Goal: Find specific page/section: Find specific page/section

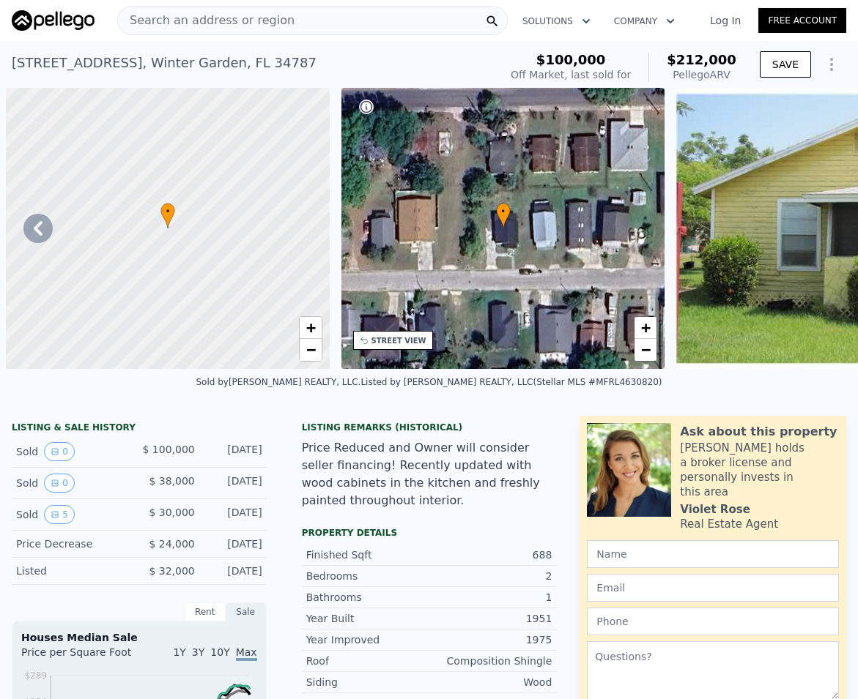
scroll to position [0, 1682]
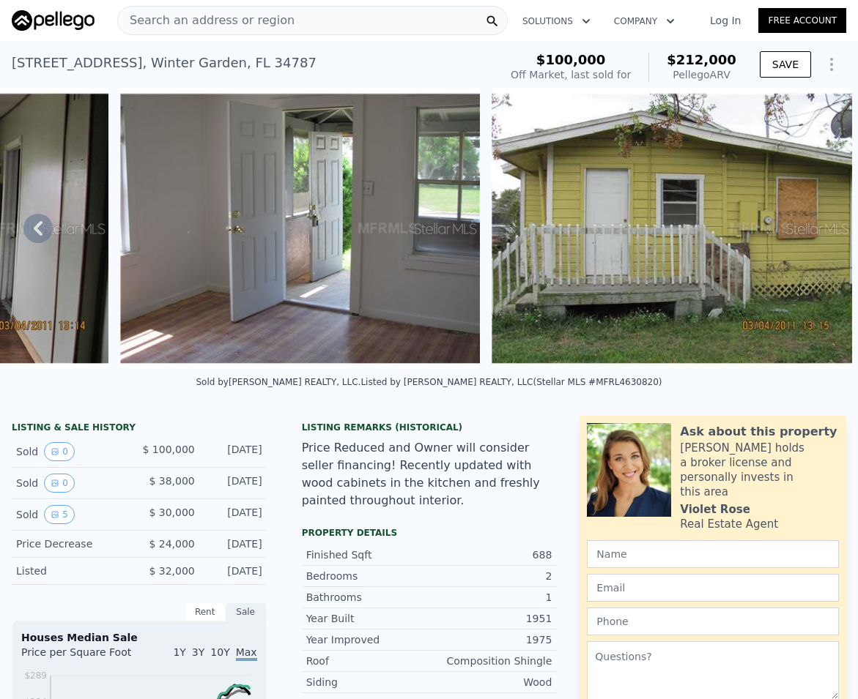
click at [209, 21] on span "Search an address or region" at bounding box center [206, 21] width 177 height 18
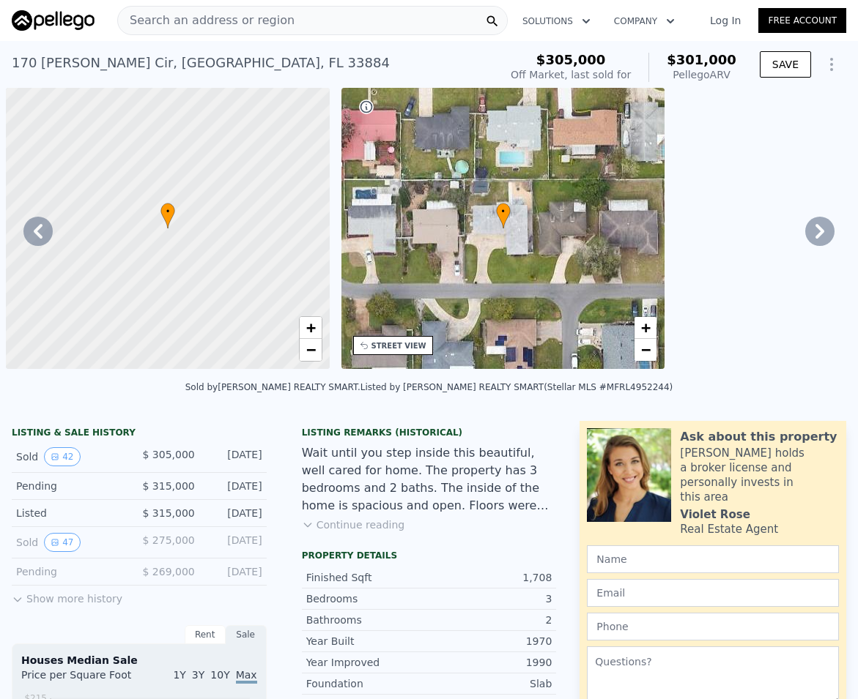
scroll to position [0, 1485]
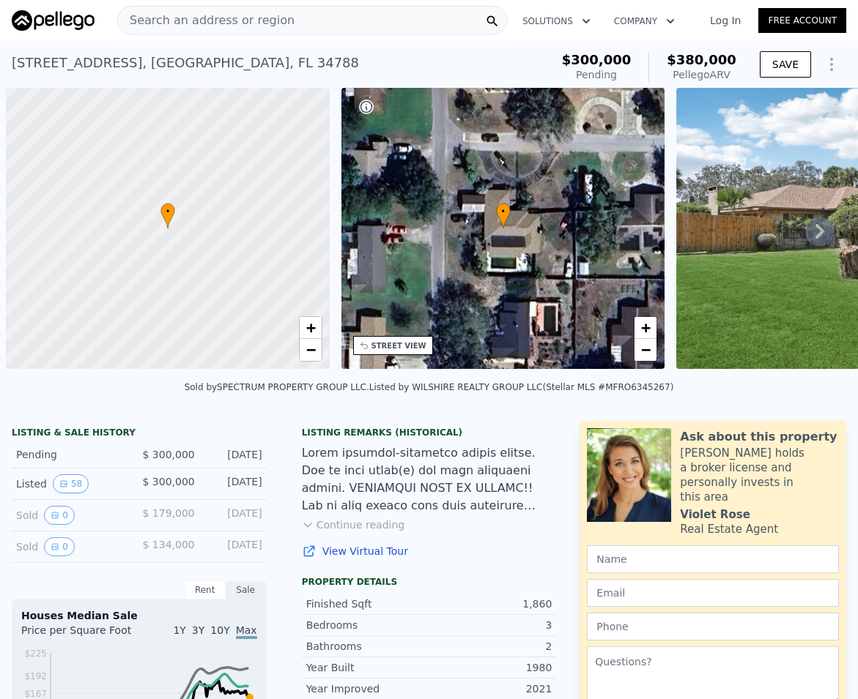
scroll to position [0, 6]
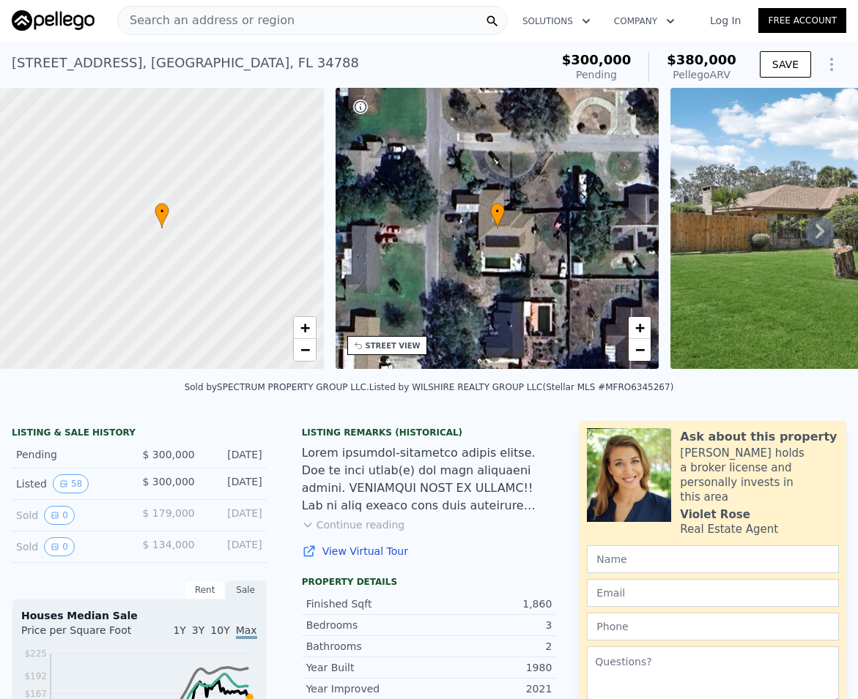
click at [281, 20] on div "Search an address or region" at bounding box center [312, 20] width 390 height 29
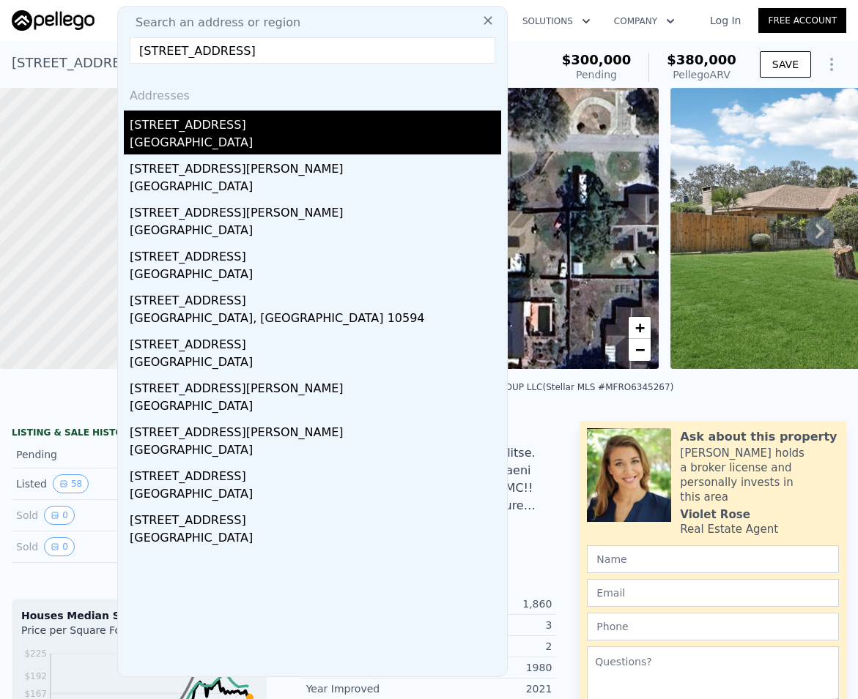
type input "138 Whittier ln"
click at [203, 136] on div "Cypress Gardens, FL 33884" at bounding box center [315, 144] width 371 height 21
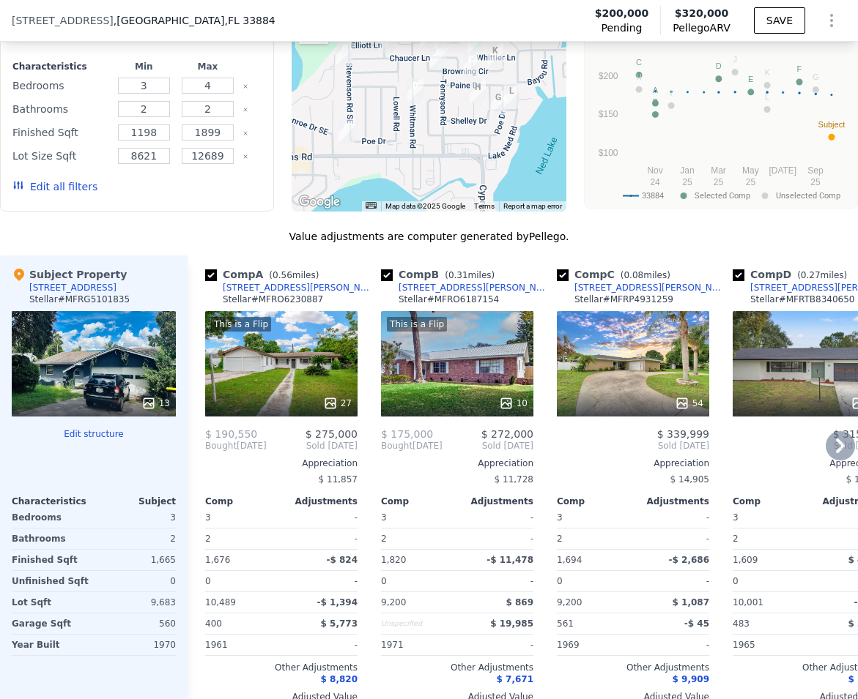
scroll to position [1595, 0]
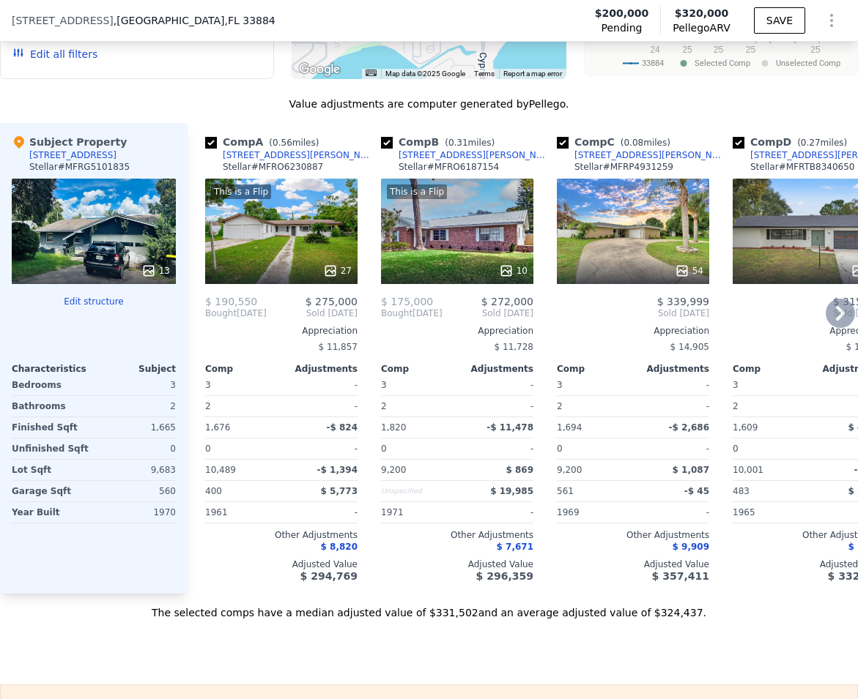
click at [831, 328] on icon at bounding box center [839, 313] width 29 height 29
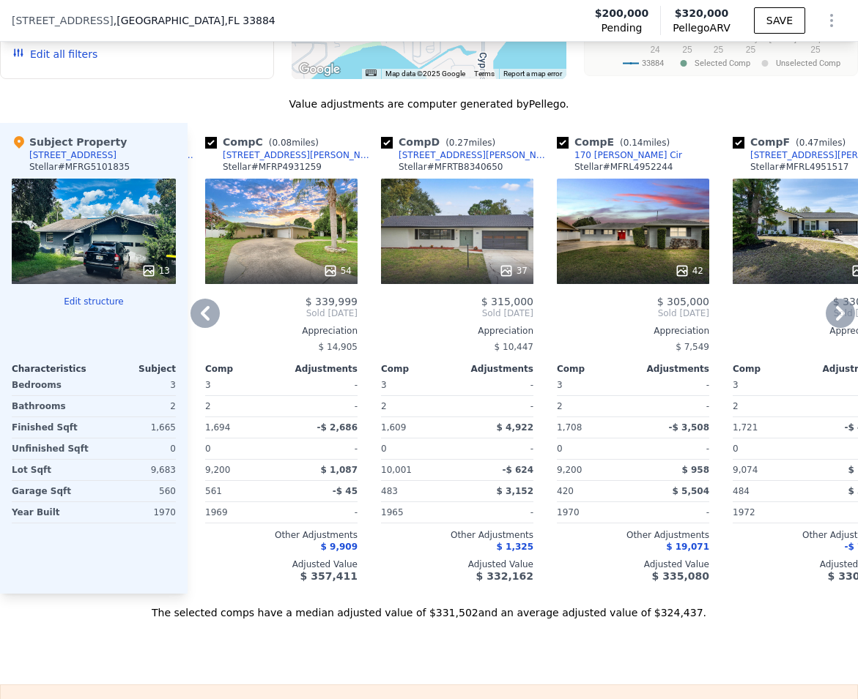
click at [831, 328] on icon at bounding box center [839, 313] width 29 height 29
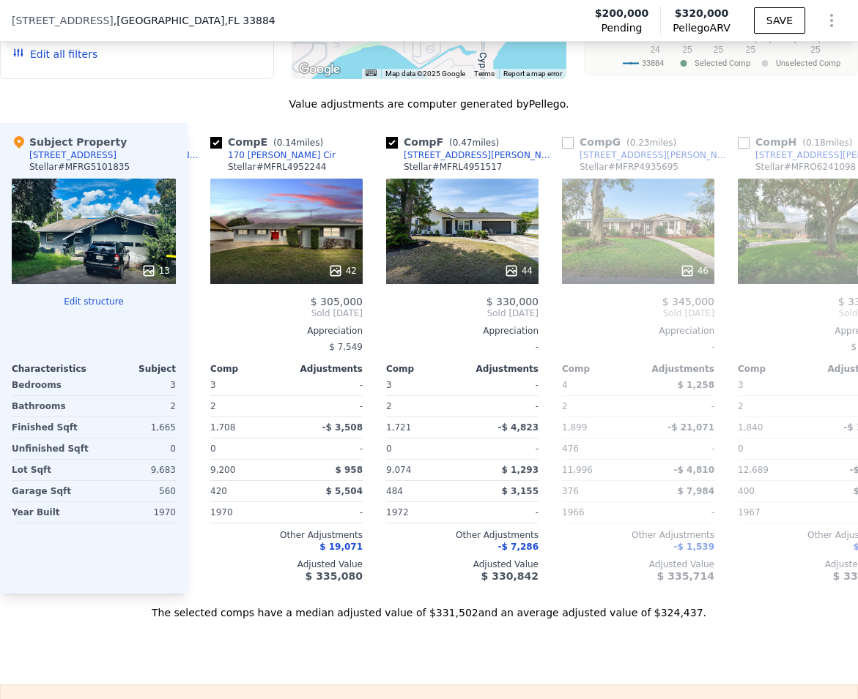
scroll to position [0, 703]
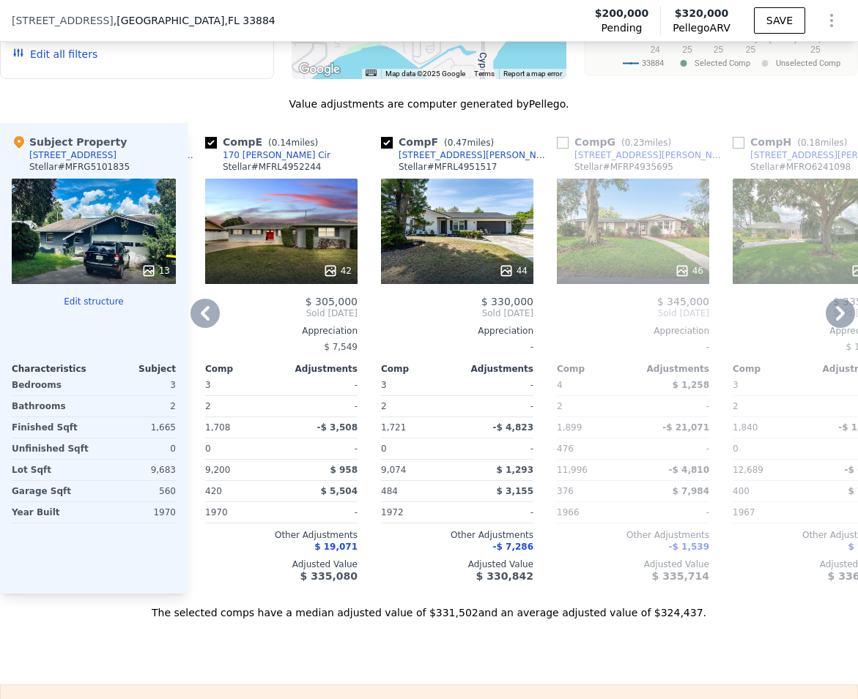
click at [204, 321] on icon at bounding box center [205, 313] width 9 height 15
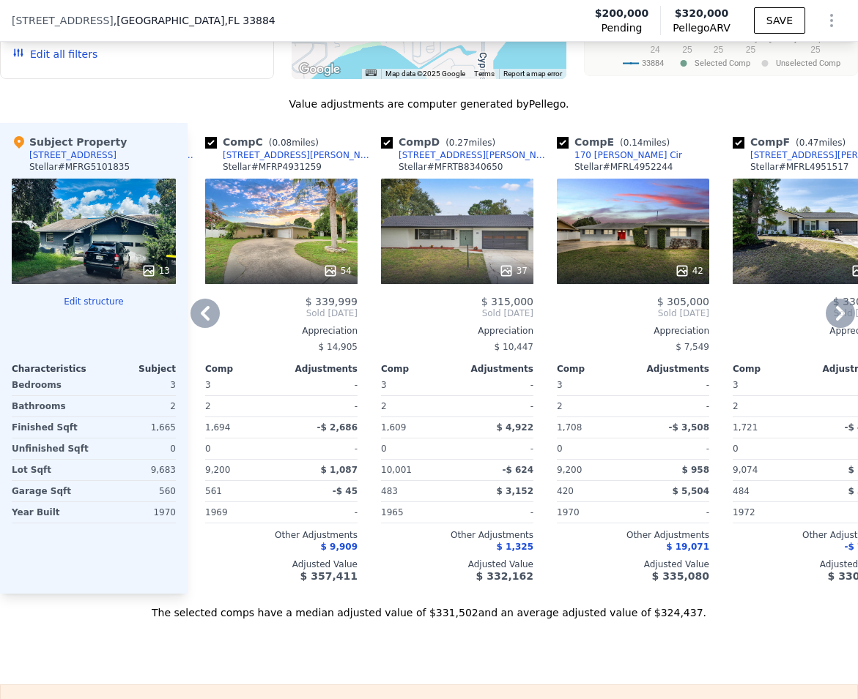
click at [825, 328] on icon at bounding box center [839, 313] width 29 height 29
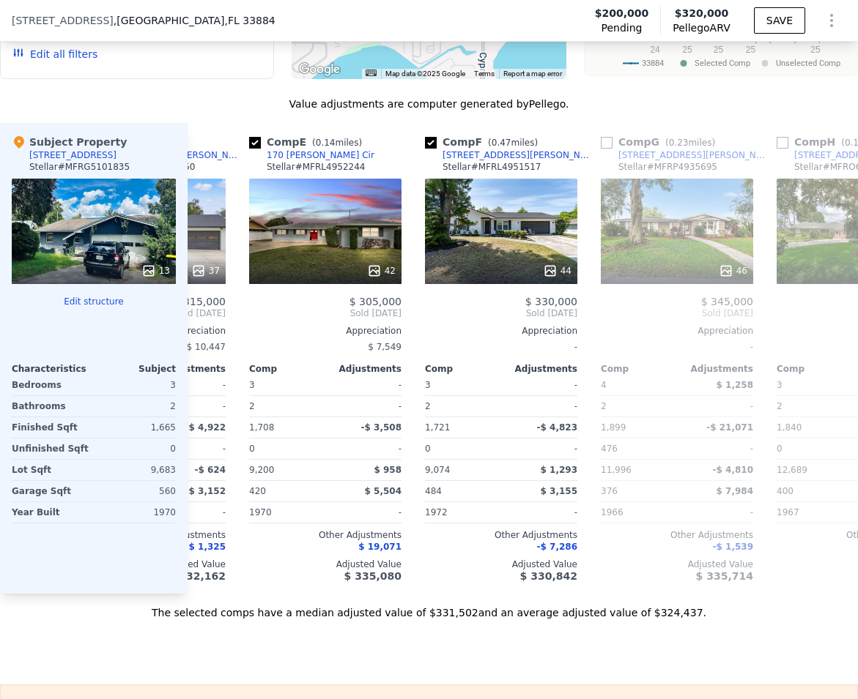
scroll to position [0, 703]
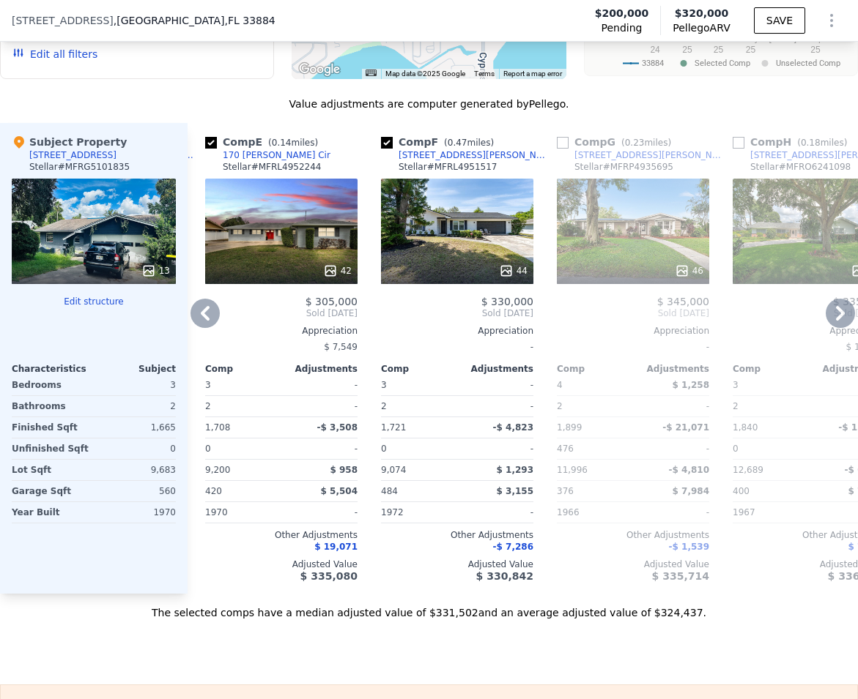
click at [226, 248] on div "42" at bounding box center [281, 231] width 152 height 105
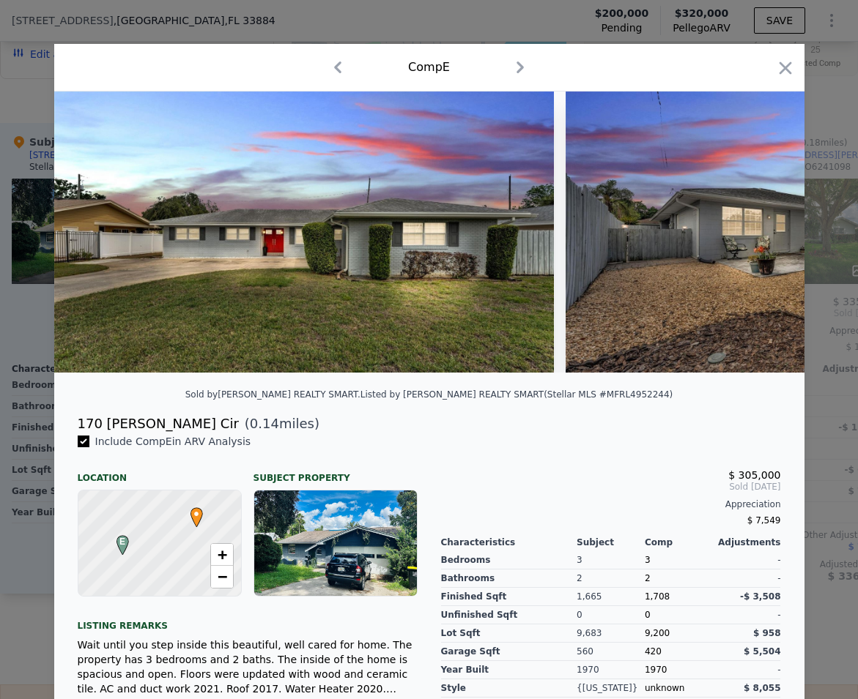
scroll to position [177, 0]
